Goal: Task Accomplishment & Management: Manage account settings

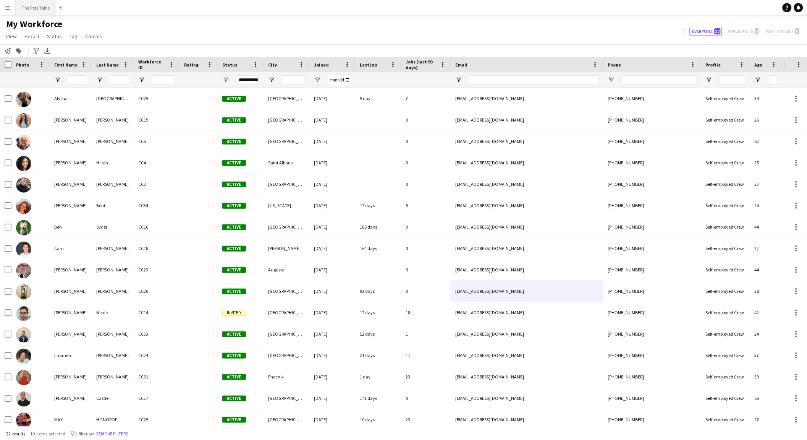
click at [37, 7] on button "The Pets Table Close" at bounding box center [36, 7] width 40 height 15
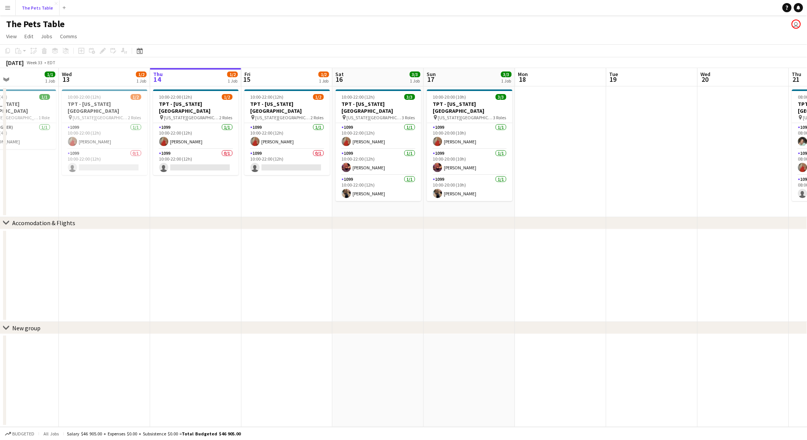
scroll to position [0, 217]
click at [99, 151] on app-card-role "1099 0/1 10:00-22:00 (12h) single-neutral-actions" at bounding box center [103, 162] width 86 height 26
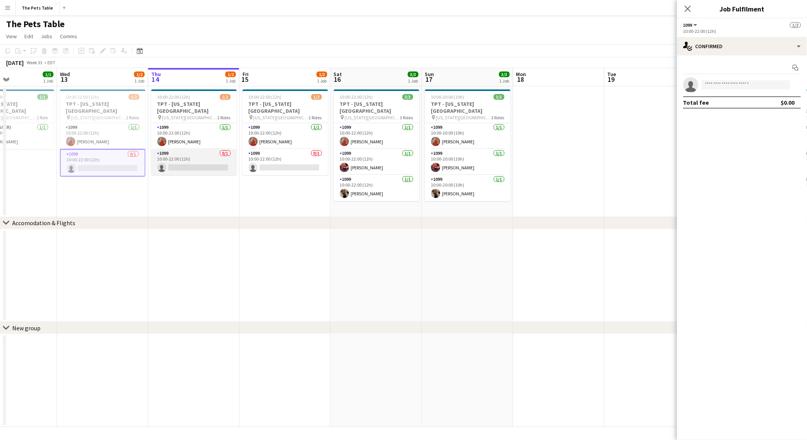
click at [169, 157] on app-card-role "1099 0/1 10:00-22:00 (12h) single-neutral-actions" at bounding box center [194, 162] width 86 height 26
click at [294, 155] on app-card-role "1099 0/1 10:00-22:00 (12h) single-neutral-actions" at bounding box center [285, 162] width 86 height 26
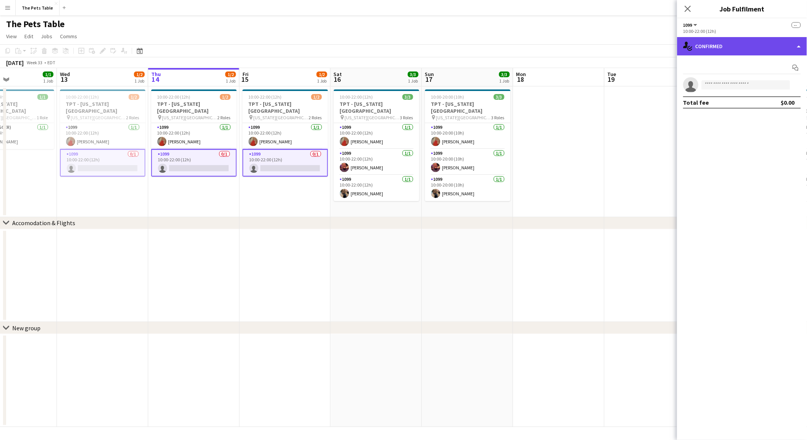
click at [789, 39] on div "single-neutral-actions-check-2 Confirmed" at bounding box center [742, 46] width 130 height 18
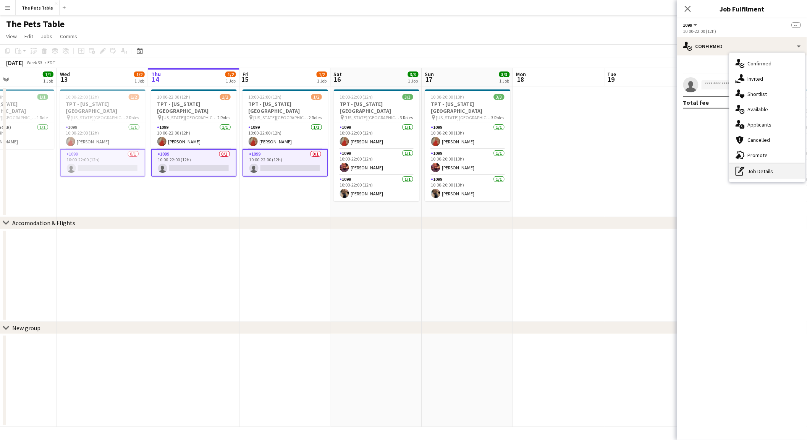
click at [774, 164] on div "pen-write Job Details" at bounding box center [767, 170] width 76 height 15
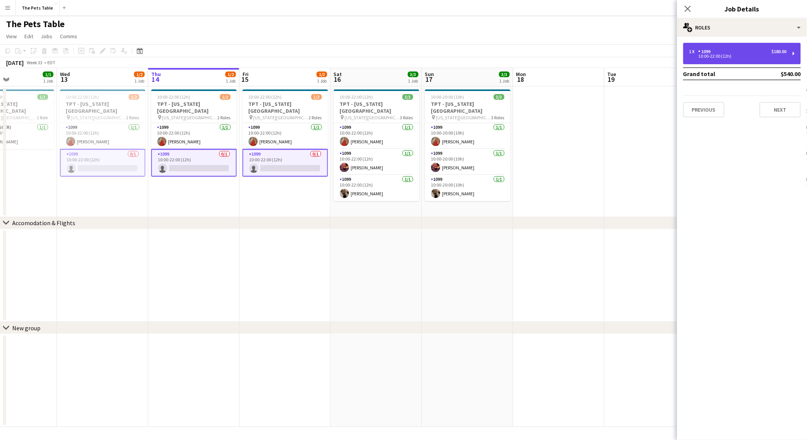
click at [744, 47] on div "1 x 1099 $180.00 10:00-22:00 (12h)" at bounding box center [742, 53] width 118 height 21
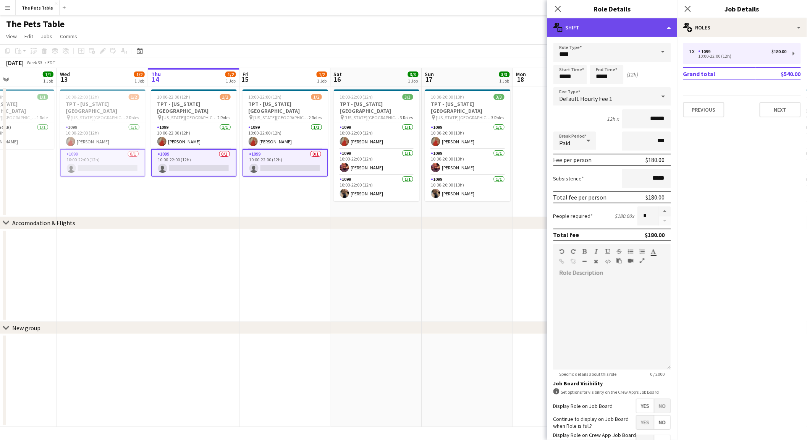
click at [662, 32] on div "multiple-actions-text Shift" at bounding box center [612, 27] width 130 height 18
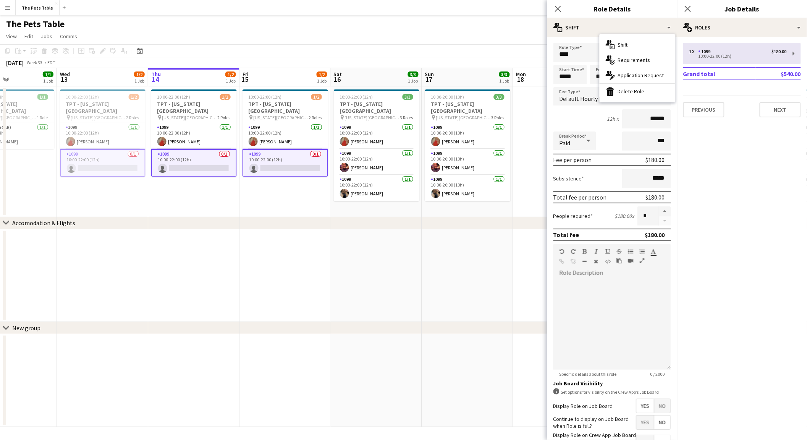
drag, startPoint x: 652, startPoint y: 88, endPoint x: 689, endPoint y: 47, distance: 54.9
click at [652, 88] on div "bin-2 Delete Role" at bounding box center [638, 91] width 76 height 15
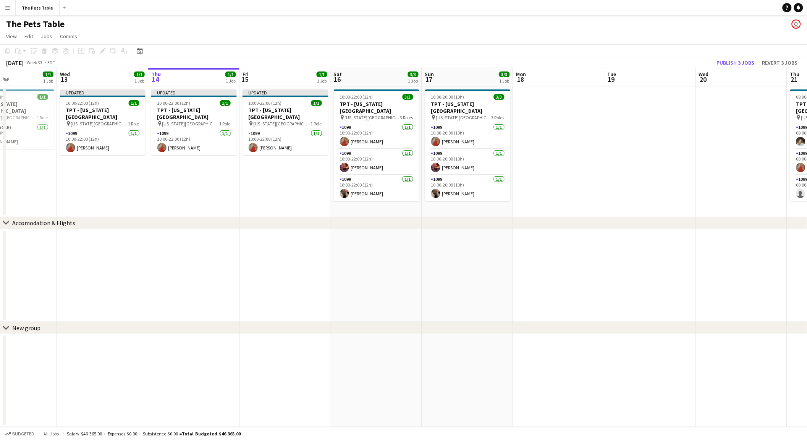
click at [741, 56] on app-toolbar "Copy Paste Paste Command V Paste with crew Command Shift V Paste linked Job [GE…" at bounding box center [403, 50] width 807 height 13
click at [740, 62] on button "Publish 3 jobs" at bounding box center [736, 63] width 44 height 10
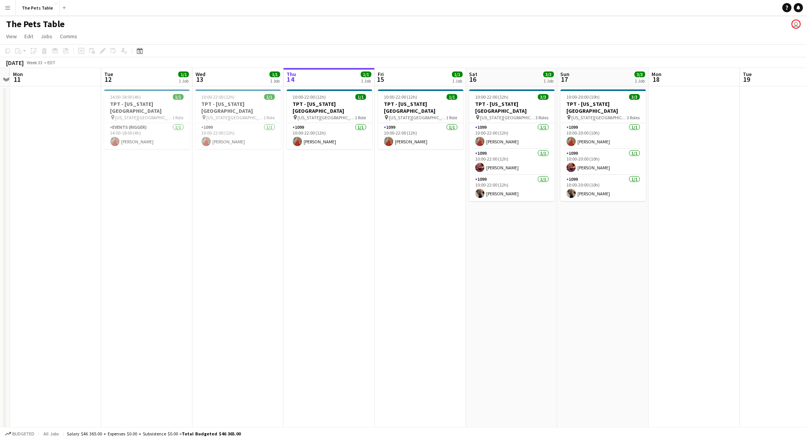
scroll to position [0, 317]
